Goal: Obtain resource: Download file/media

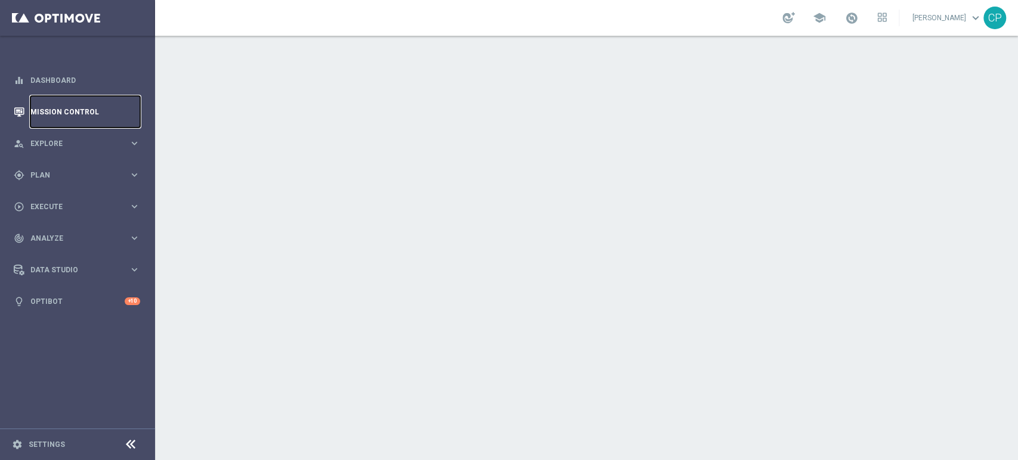
click at [93, 108] on link "Mission Control" at bounding box center [85, 112] width 110 height 32
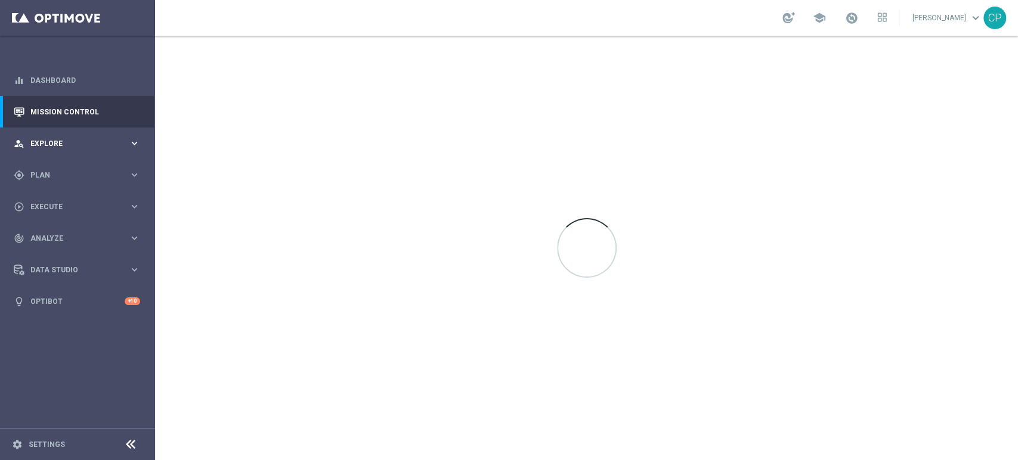
click at [100, 143] on span "Explore" at bounding box center [79, 143] width 98 height 7
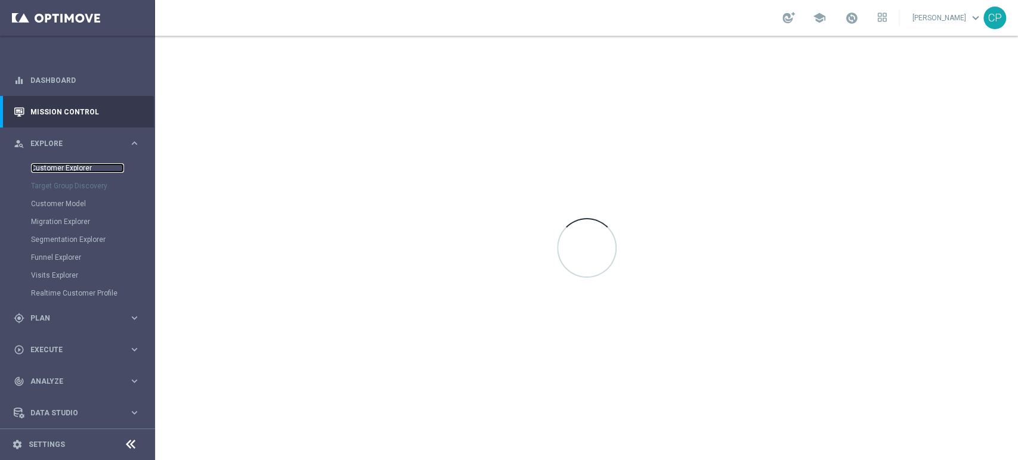
click at [69, 167] on link "Customer Explorer" at bounding box center [77, 168] width 93 height 10
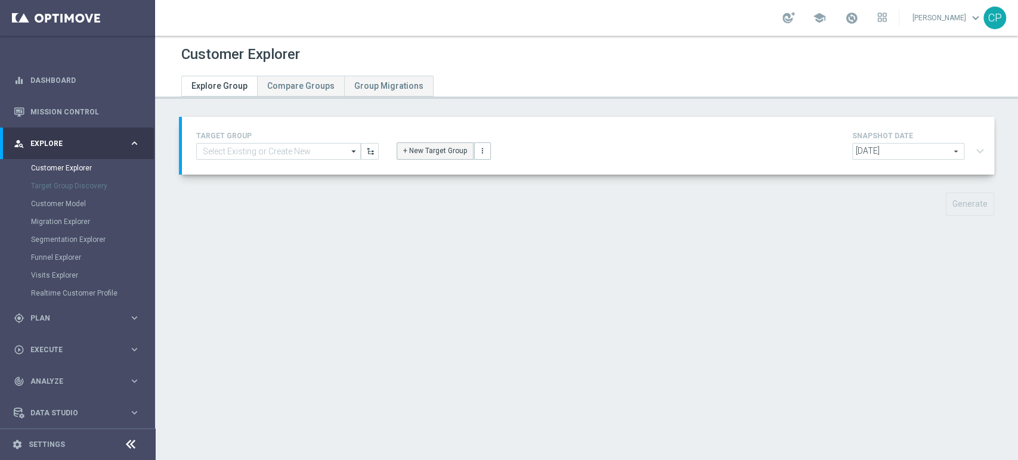
click at [416, 150] on button "+ New Target Group" at bounding box center [434, 150] width 77 height 17
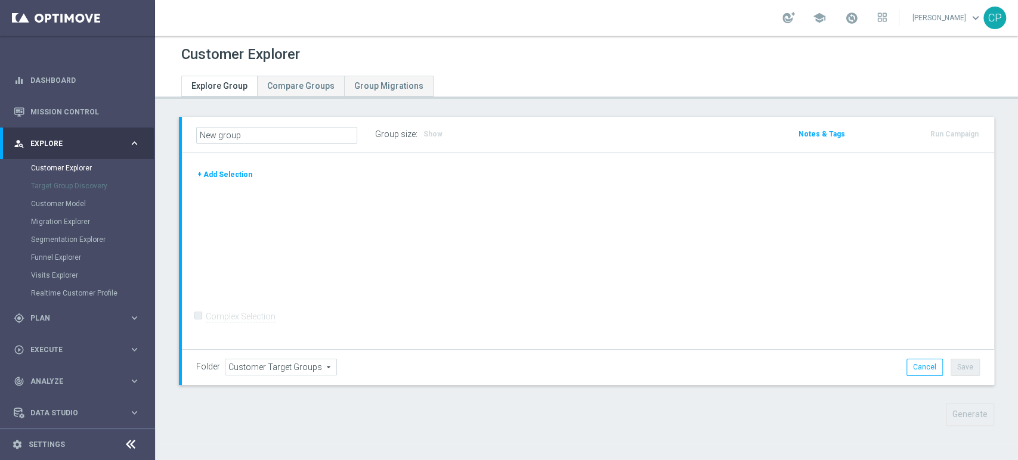
click at [245, 135] on input "New group" at bounding box center [276, 135] width 161 height 17
type input "dfbvjhwsw"
click at [229, 172] on button "+ Add Selection" at bounding box center [224, 174] width 57 height 13
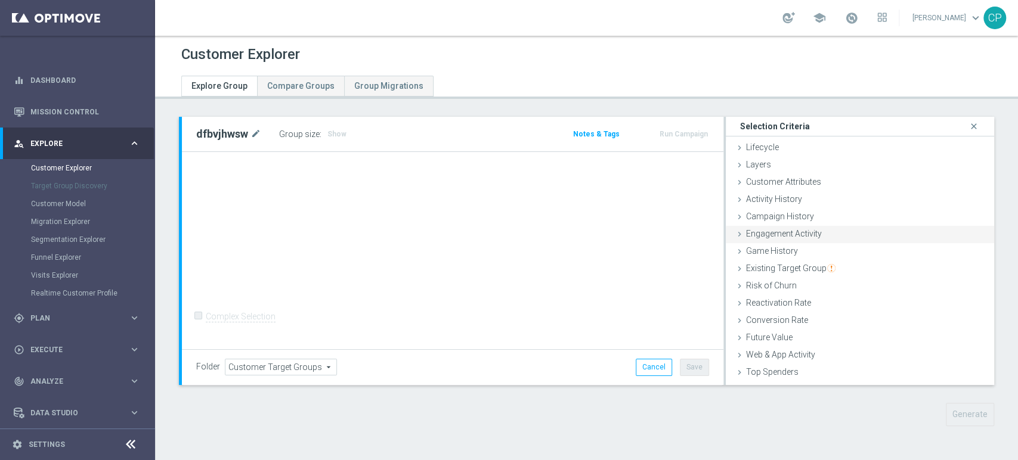
click at [765, 227] on div "Engagement Activity done" at bounding box center [860, 235] width 268 height 18
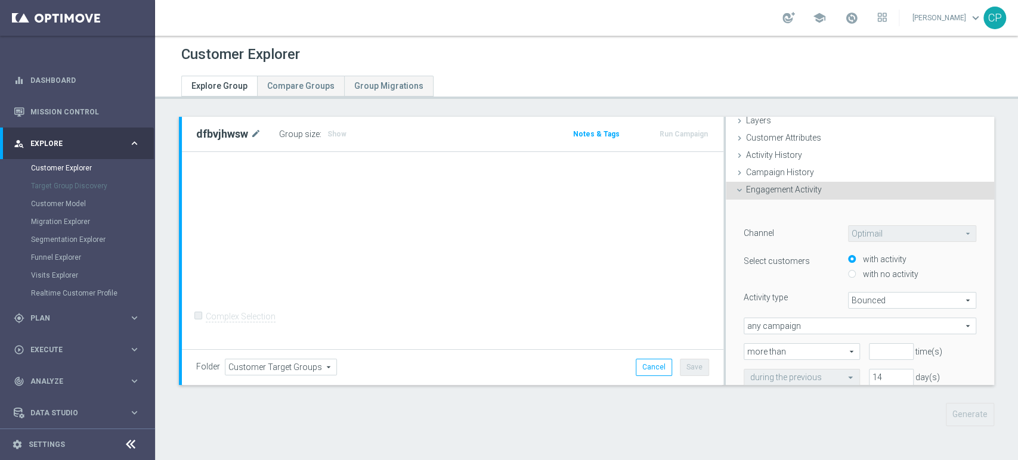
scroll to position [45, 0]
click at [857, 295] on span "Bounced" at bounding box center [911, 300] width 127 height 16
click at [854, 361] on span "Opened" at bounding box center [911, 363] width 115 height 10
type input "Opened"
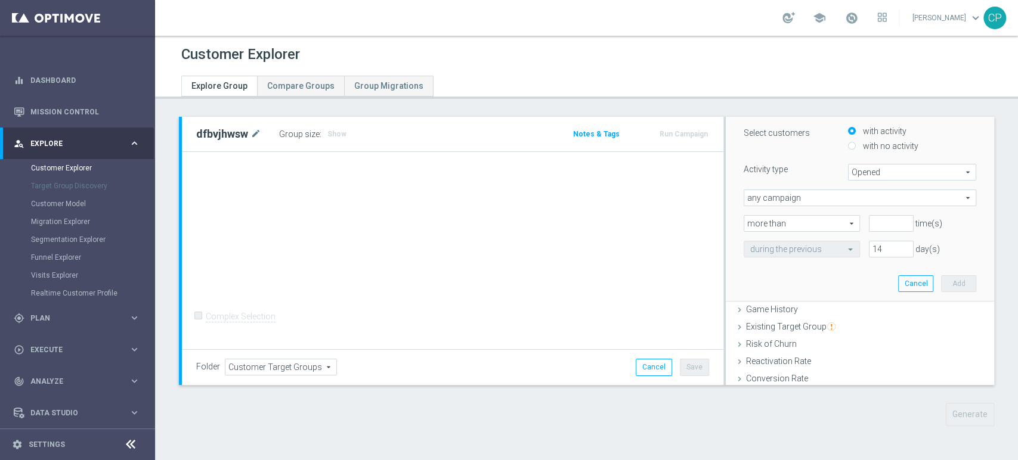
scroll to position [175, 0]
click at [847, 194] on span "any campaign" at bounding box center [859, 195] width 231 height 16
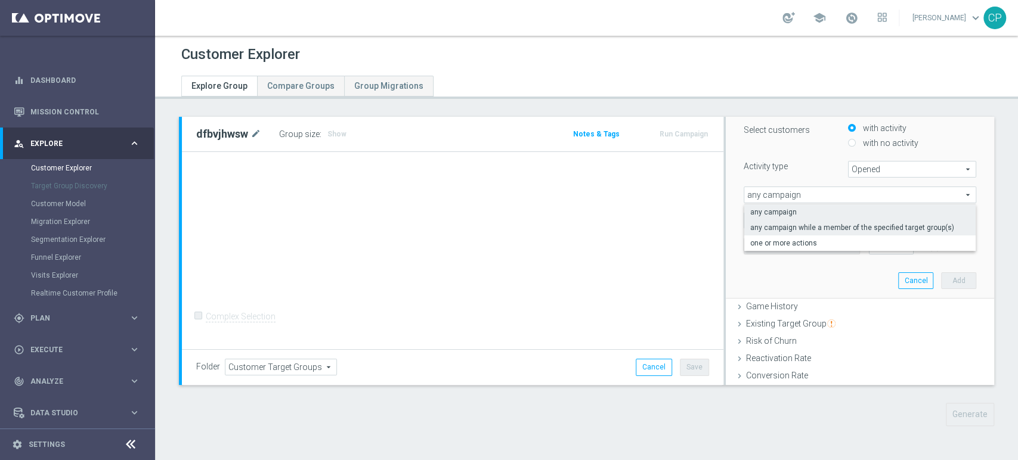
click at [823, 229] on span "any campaign while a member of the specified target group(s)" at bounding box center [859, 228] width 219 height 10
type input "any campaign while a member of the specified target group(s)"
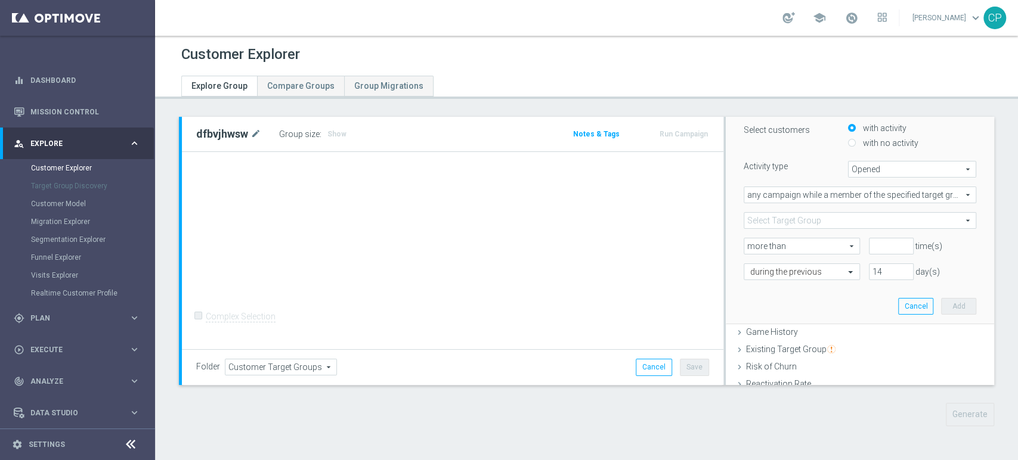
click at [767, 222] on span at bounding box center [859, 221] width 231 height 16
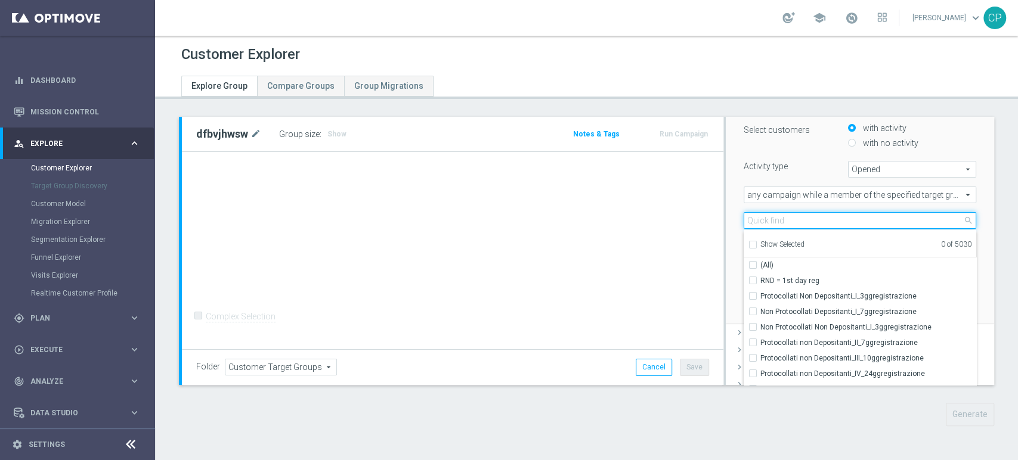
click at [767, 222] on input "search" at bounding box center [859, 220] width 233 height 17
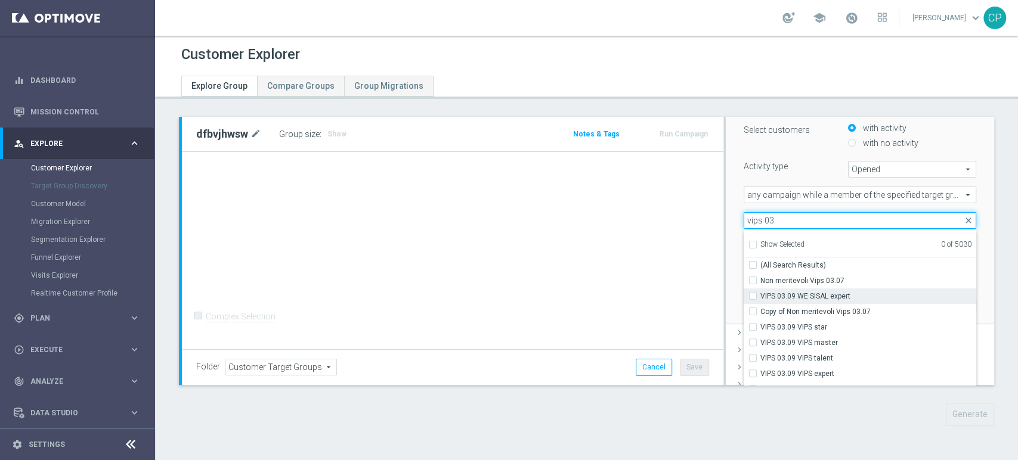
type input "vips 03"
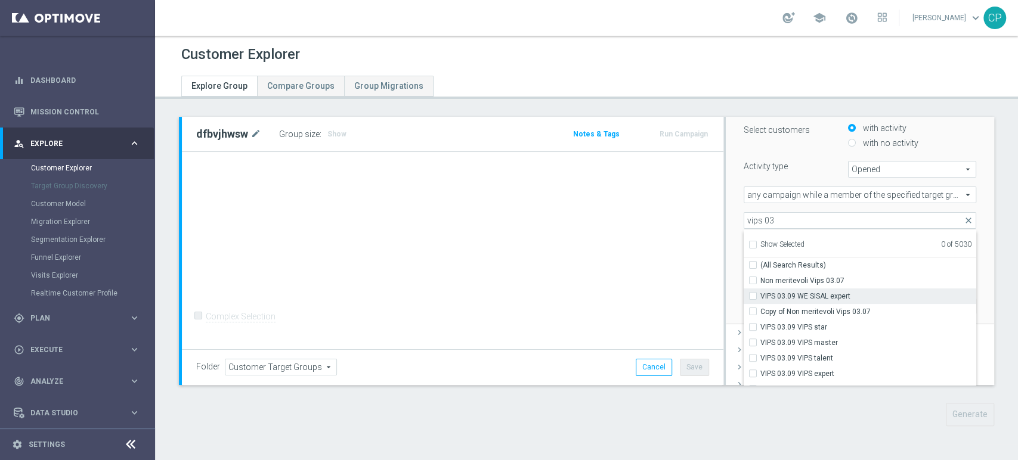
click at [752, 295] on input "VIPS 03.09 WE SISAL expert" at bounding box center [756, 296] width 8 height 8
checkbox input "true"
type input "VIPS 03.09 WE SISAL expert"
click at [760, 323] on label "VIPS 03.09 VIPS star" at bounding box center [868, 328] width 216 height 16
click at [752, 323] on input "VIPS 03.09 VIPS star" at bounding box center [756, 327] width 8 height 8
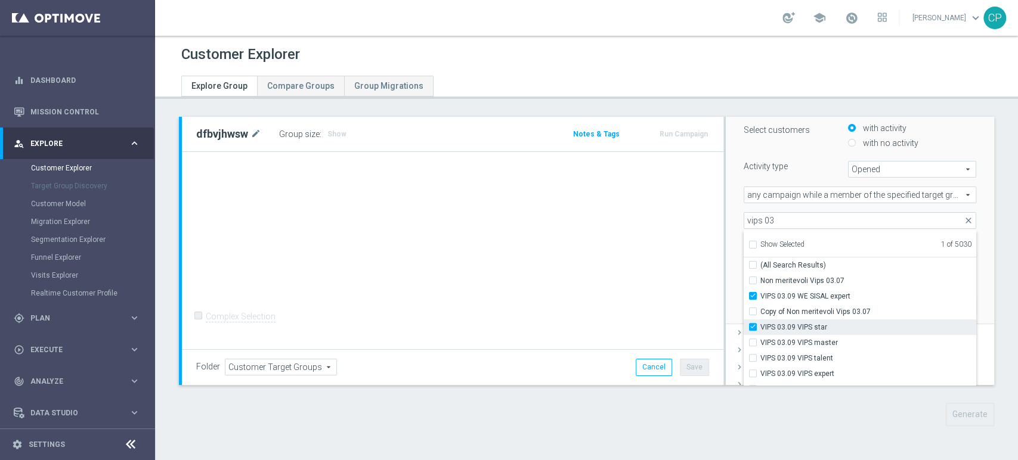
checkbox input "true"
type input "Selected 2 of 5030"
click at [752, 343] on input "VIPS 03.09 VIPS master" at bounding box center [756, 343] width 8 height 8
checkbox input "true"
type input "Selected 3 of 5030"
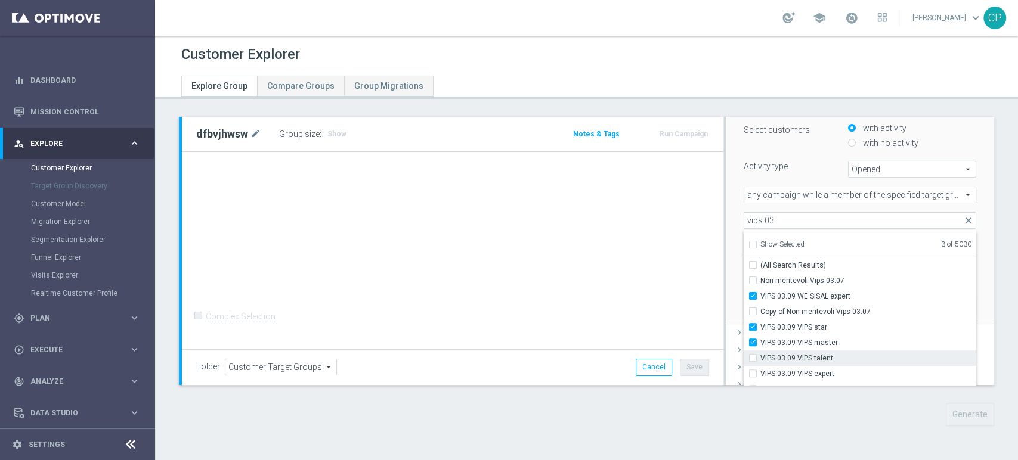
click at [752, 354] on input "VIPS 03.09 VIPS talent" at bounding box center [756, 358] width 8 height 8
checkbox input "true"
type input "Selected 4 of 5030"
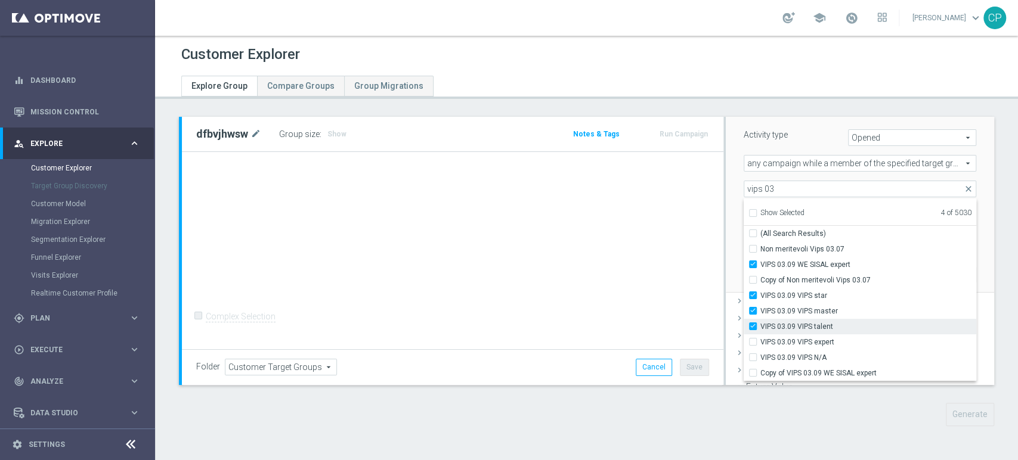
scroll to position [208, 0]
click at [752, 337] on input "VIPS 03.09 VIPS expert" at bounding box center [756, 341] width 8 height 8
checkbox input "true"
type input "Selected 5 of 5030"
click at [752, 355] on input "VIPS 03.09 VIPS N/A" at bounding box center [756, 356] width 8 height 8
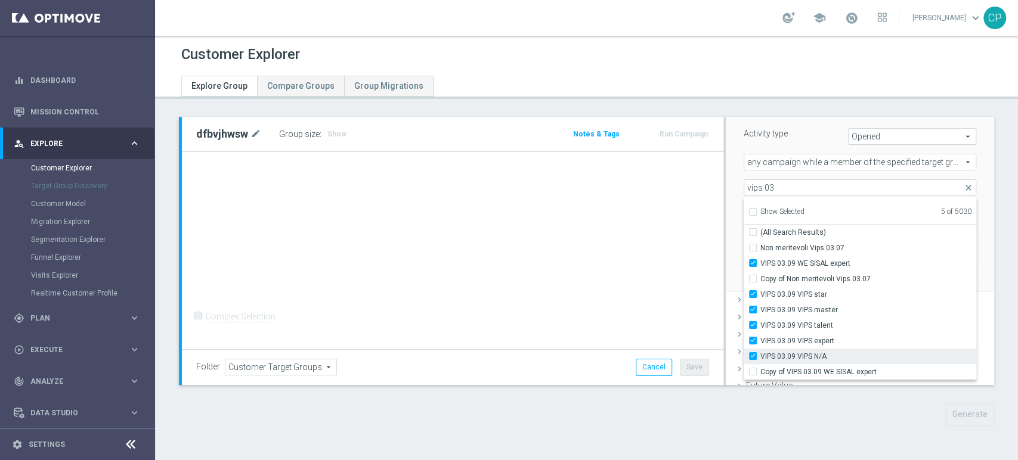
checkbox input "true"
type input "Selected 6 of 5030"
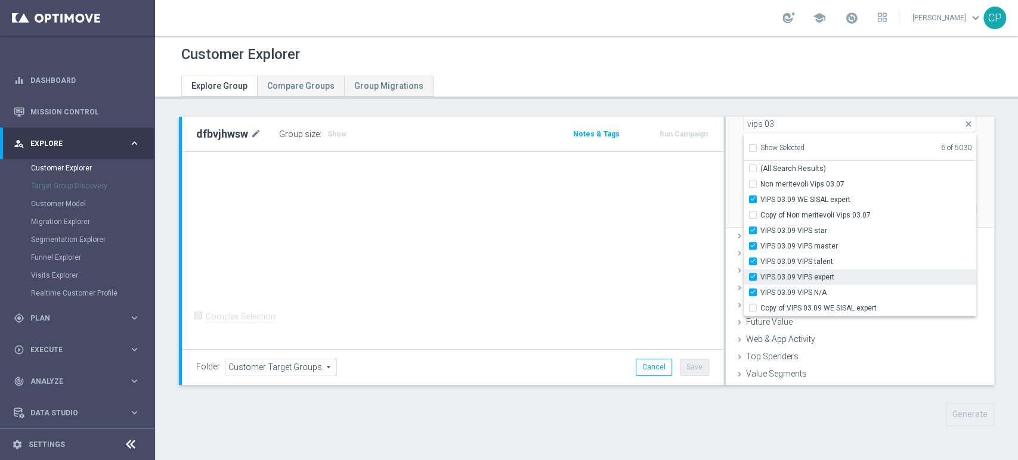
scroll to position [298, 0]
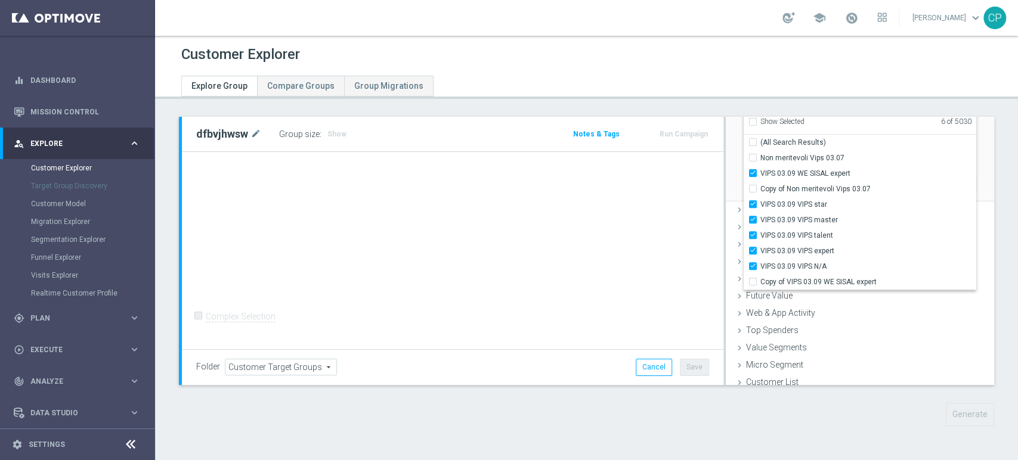
click at [968, 190] on div "﻿ Channel Optimail Optimail arrow_drop_down search Select customers with activi…" at bounding box center [860, 74] width 268 height 257
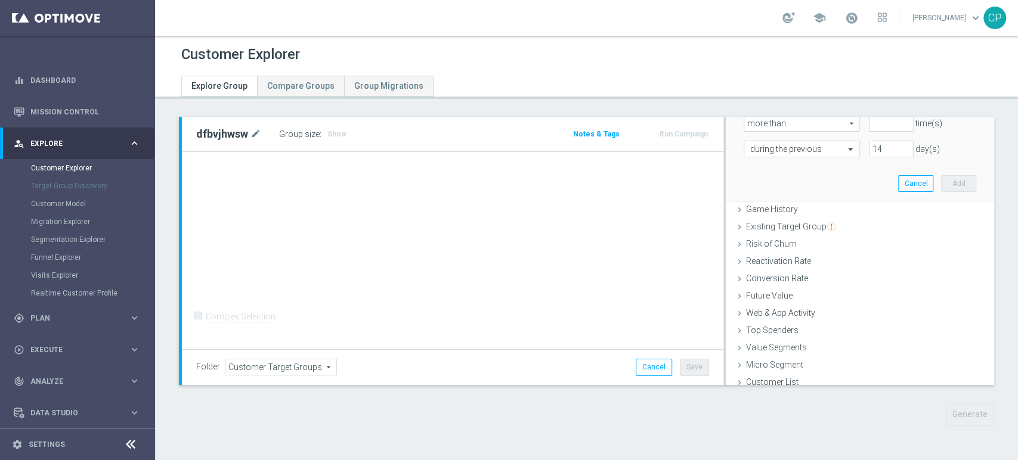
scroll to position [266, 0]
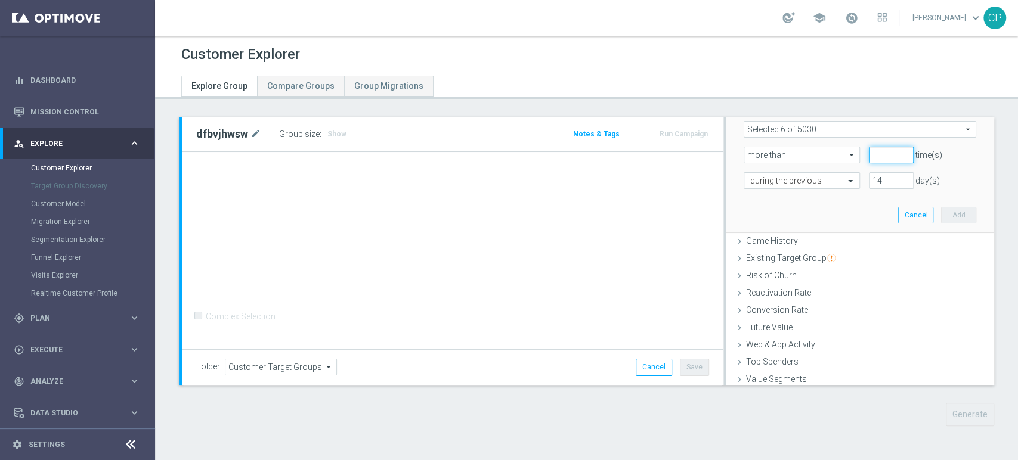
click at [869, 154] on input "number" at bounding box center [891, 155] width 45 height 17
type input "0"
click at [941, 213] on button "Add" at bounding box center [958, 215] width 35 height 17
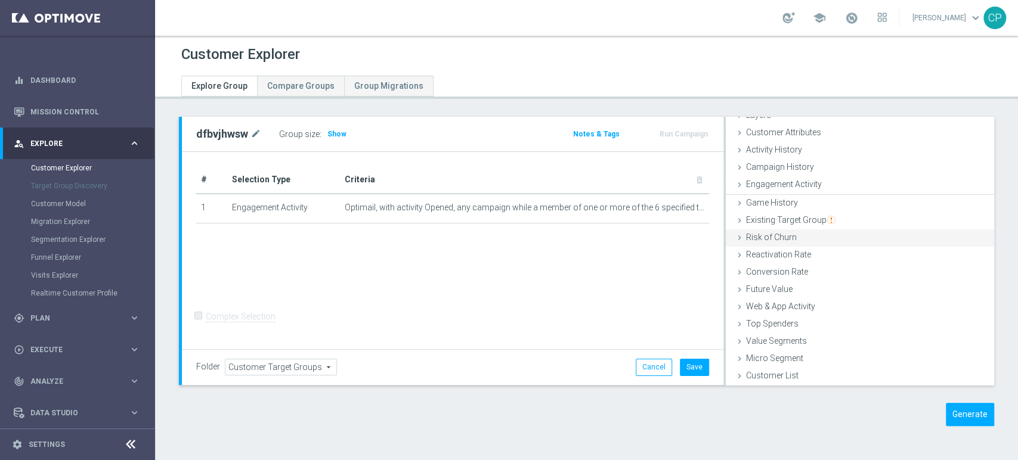
scroll to position [48, 0]
click at [690, 364] on button "Save" at bounding box center [694, 367] width 29 height 17
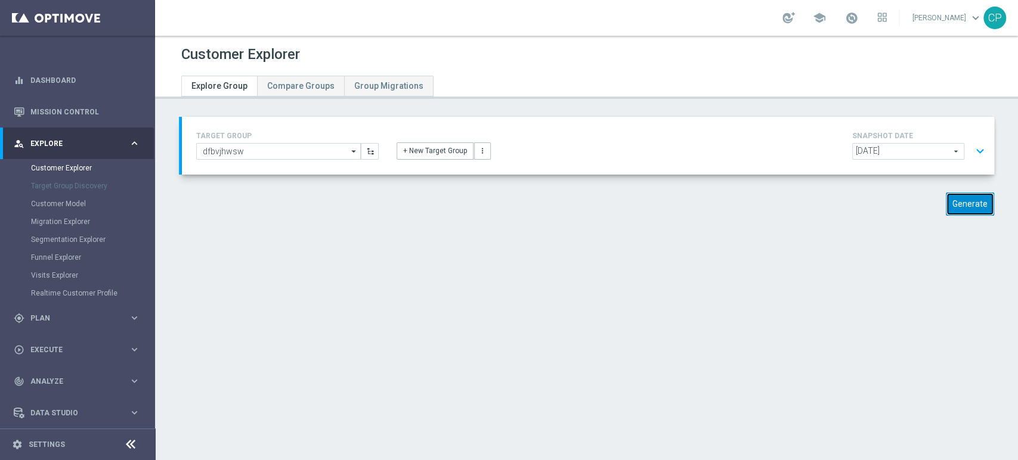
click at [963, 209] on button "Generate" at bounding box center [970, 204] width 48 height 23
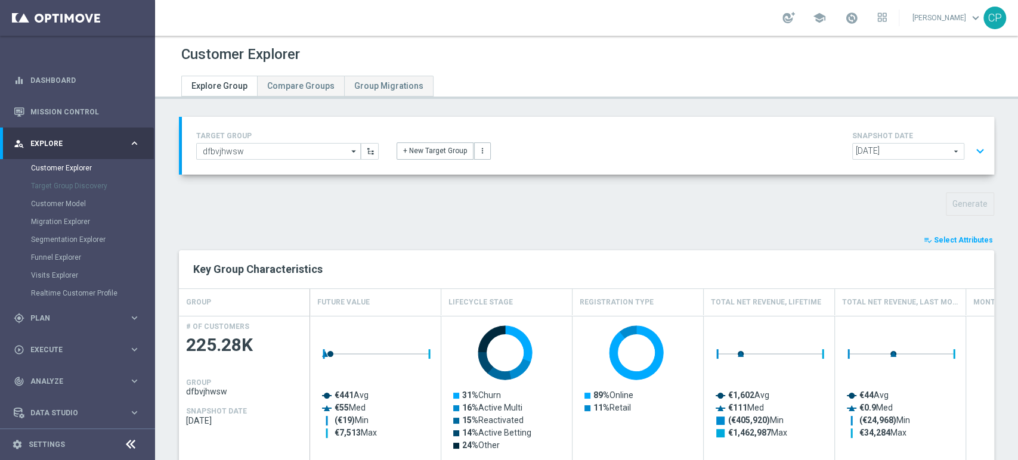
click at [940, 242] on span "Select Attributes" at bounding box center [963, 240] width 59 height 8
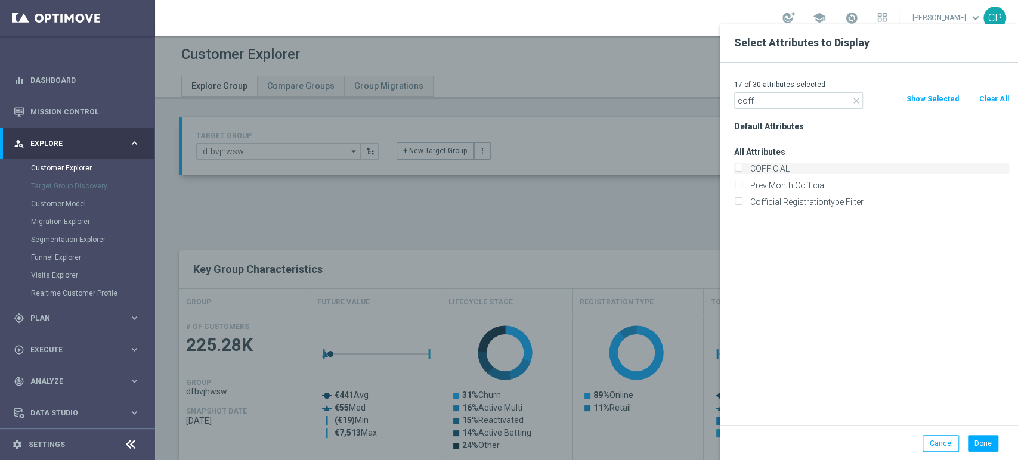
type input "coff"
click at [800, 169] on label "COFFICIAL" at bounding box center [877, 168] width 263 height 11
click at [742, 169] on input "COFFICIAL" at bounding box center [738, 170] width 8 height 8
checkbox input "true"
click at [984, 445] on button "Done" at bounding box center [983, 443] width 30 height 17
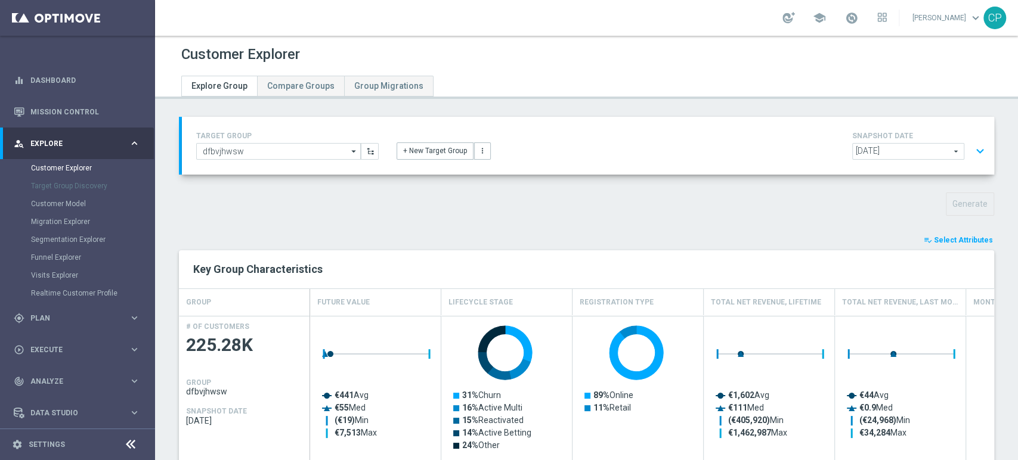
click at [963, 240] on span "Select Attributes" at bounding box center [963, 240] width 59 height 8
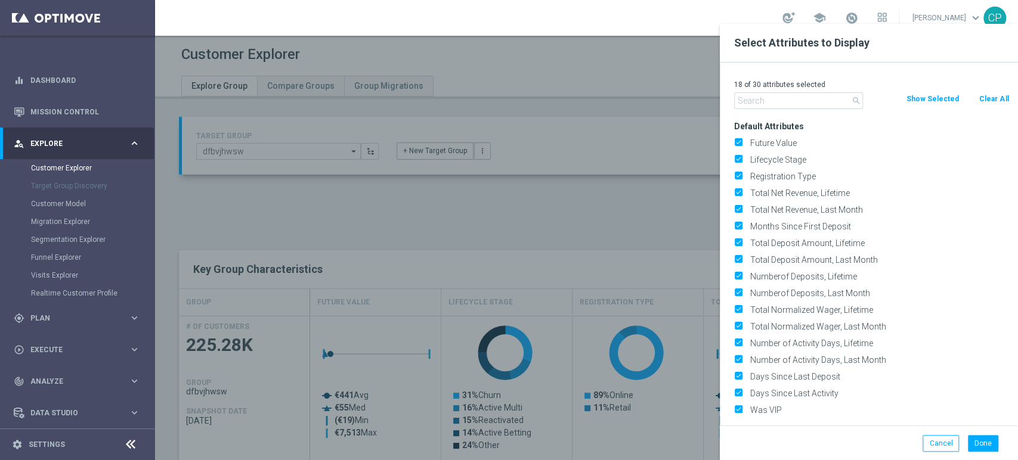
click at [990, 100] on button "Clear All" at bounding box center [994, 98] width 32 height 13
checkbox input "false"
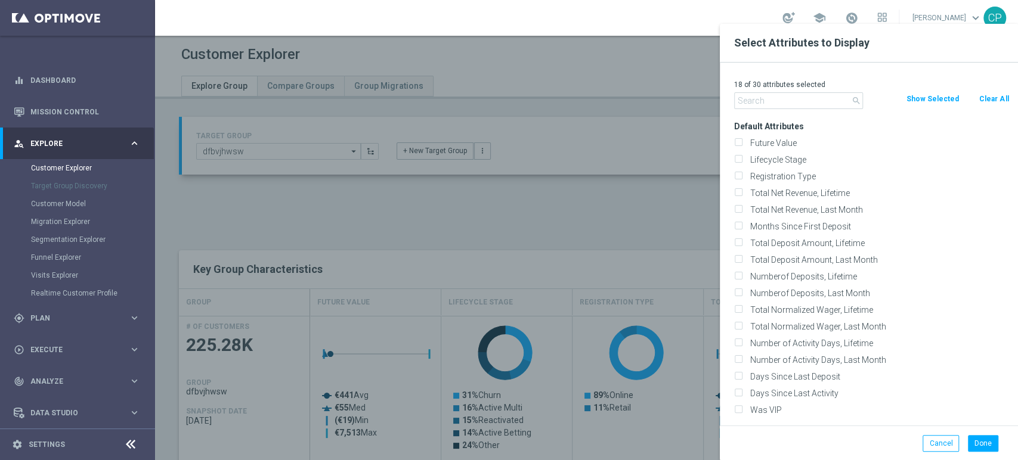
checkbox input "false"
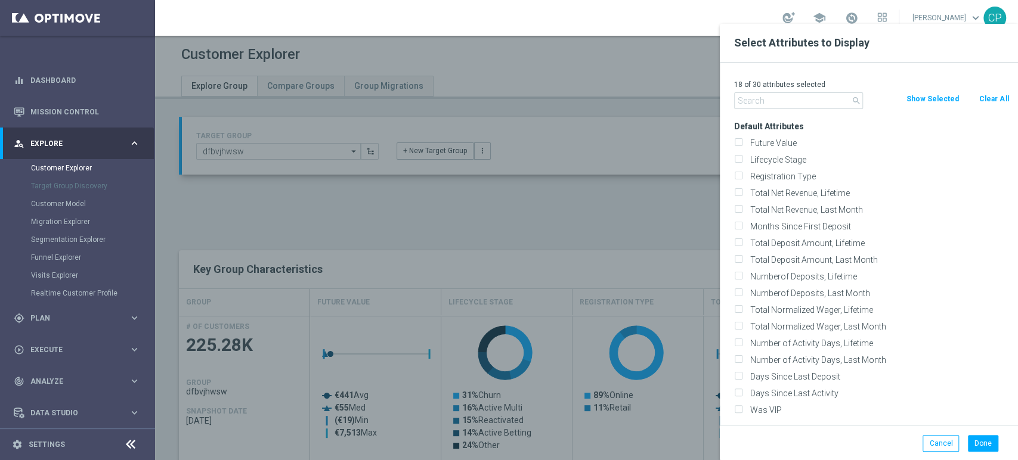
checkbox input "false"
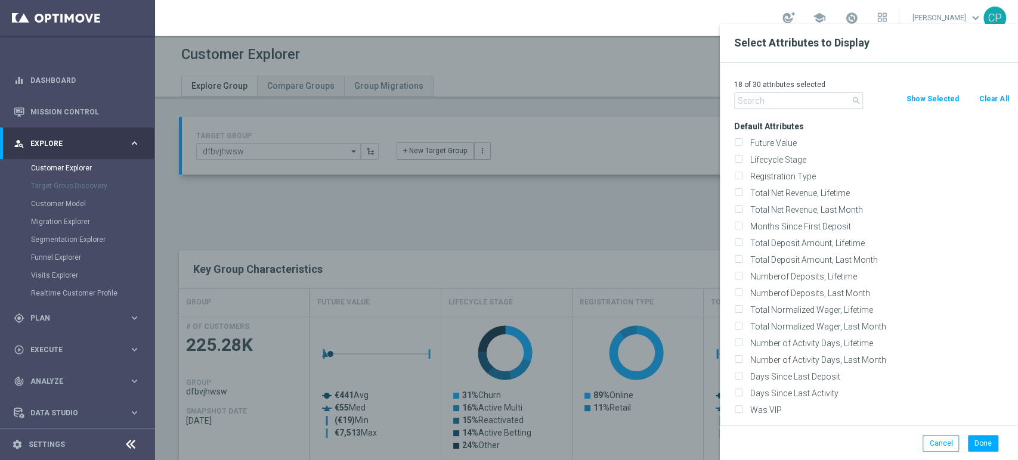
checkbox input "false"
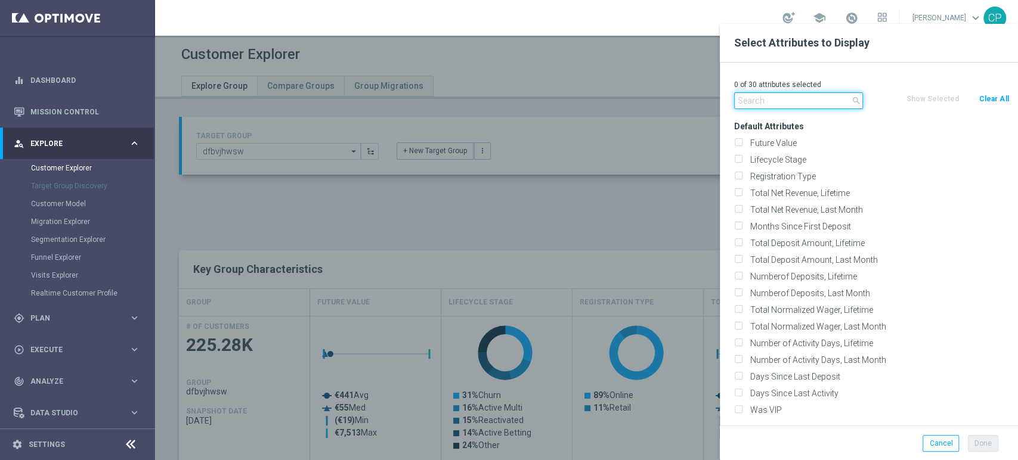
click at [792, 100] on input "text" at bounding box center [798, 100] width 129 height 17
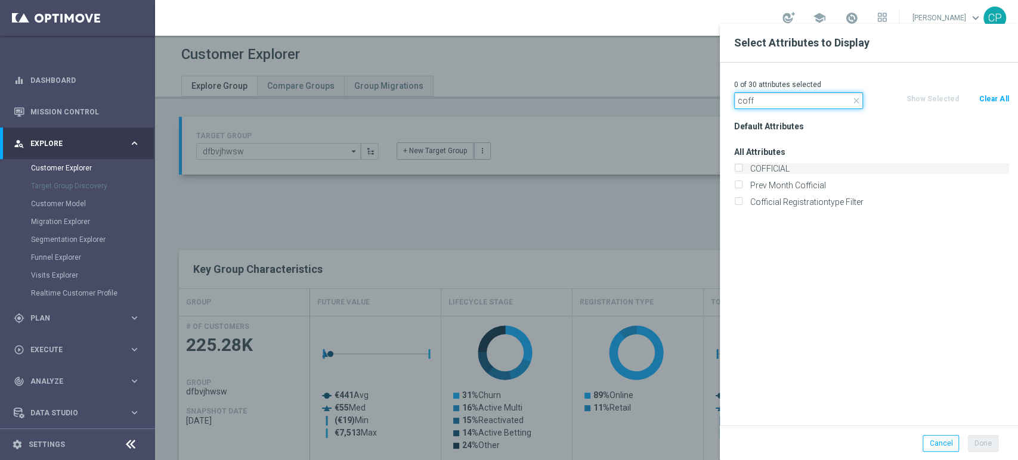
type input "coff"
click at [765, 168] on label "COFFICIAL" at bounding box center [877, 168] width 263 height 11
click at [742, 168] on input "COFFICIAL" at bounding box center [738, 170] width 8 height 8
checkbox input "true"
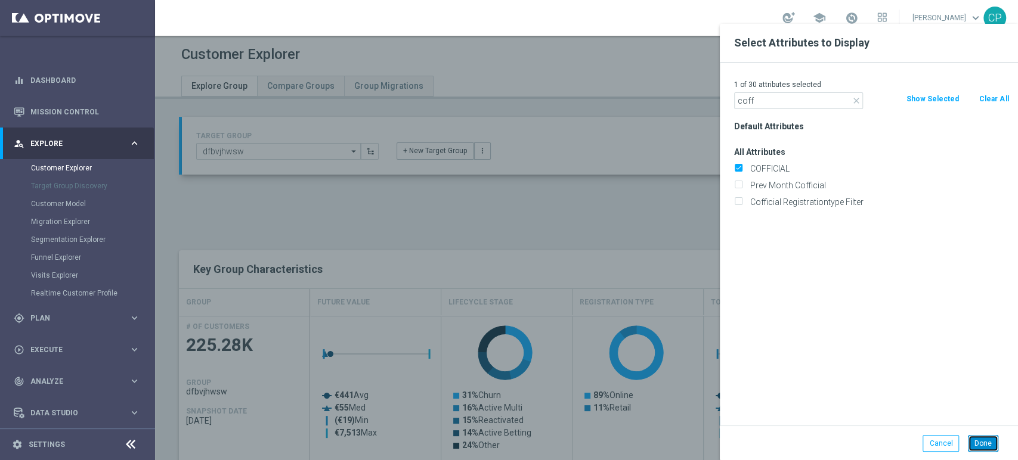
click at [982, 447] on button "Done" at bounding box center [983, 443] width 30 height 17
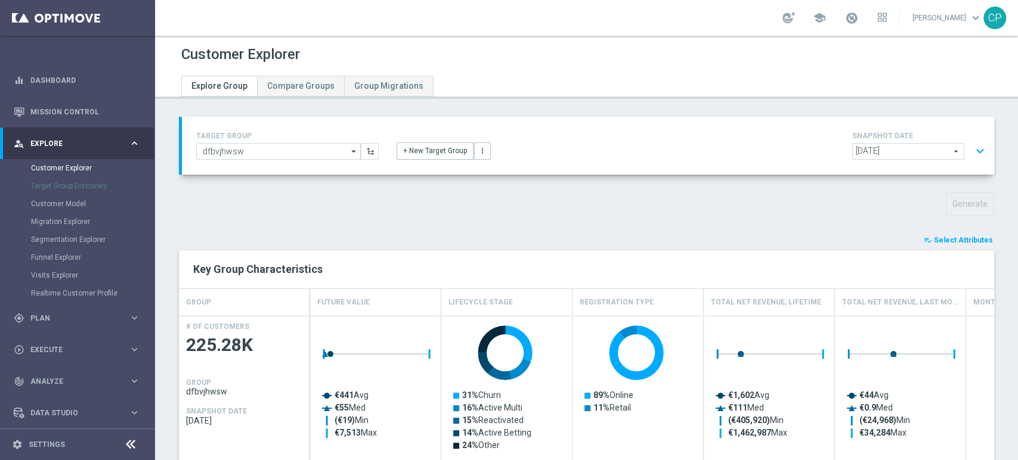
type input "Search"
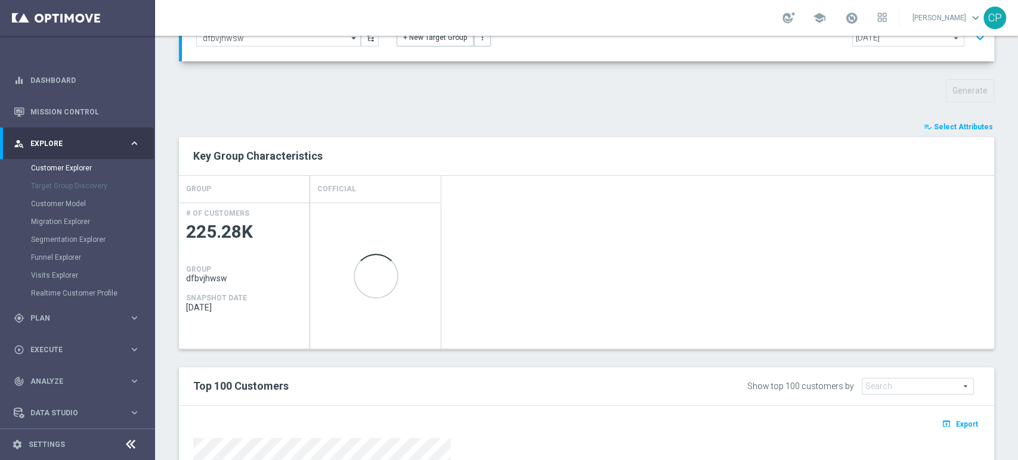
scroll to position [114, 0]
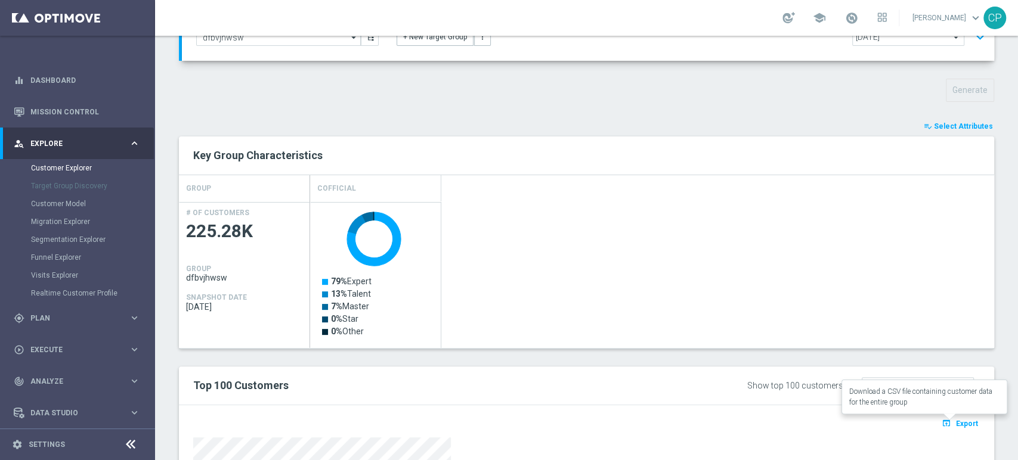
click at [956, 422] on span "Export" at bounding box center [967, 424] width 22 height 8
